Goal: Transaction & Acquisition: Purchase product/service

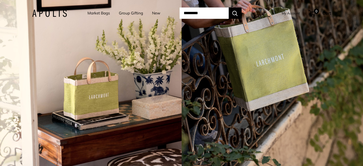
click at [102, 12] on link "Market Bags" at bounding box center [98, 13] width 22 height 7
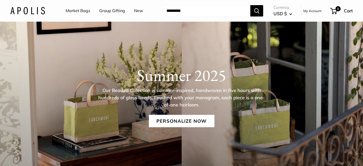
scroll to position [33, 0]
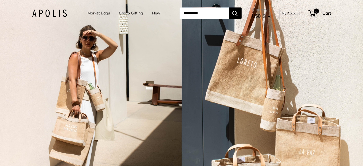
click at [232, 61] on div "2 / 7" at bounding box center [271, 83] width 181 height 166
click at [58, 90] on div "2 / 7" at bounding box center [90, 83] width 181 height 166
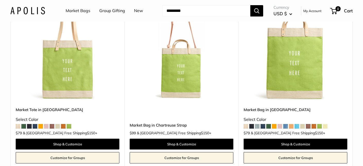
scroll to position [283, 0]
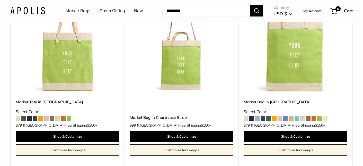
click at [246, 121] on span at bounding box center [245, 118] width 5 height 5
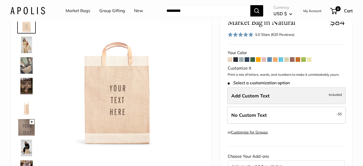
scroll to position [25, 0]
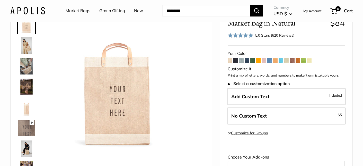
click at [27, 45] on img at bounding box center [26, 45] width 16 height 16
